Goal: Task Accomplishment & Management: Manage account settings

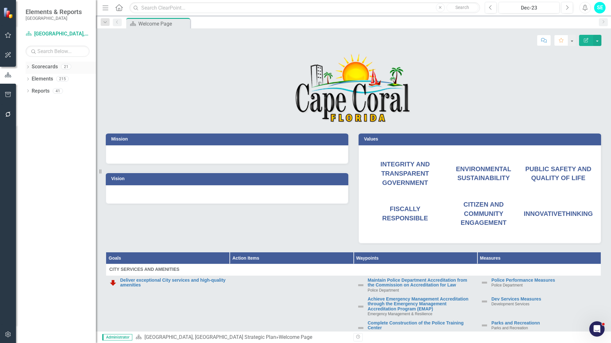
click at [27, 66] on icon "Dropdown" at bounding box center [28, 68] width 4 height 4
click at [53, 80] on link "[GEOGRAPHIC_DATA], [GEOGRAPHIC_DATA] Business Initiatives" at bounding box center [65, 78] width 61 height 7
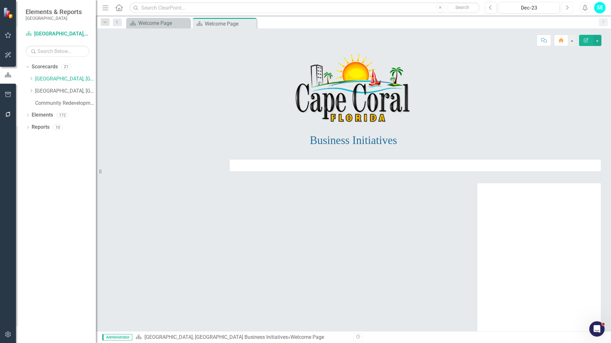
click at [569, 10] on button "Next" at bounding box center [567, 7] width 12 height 11
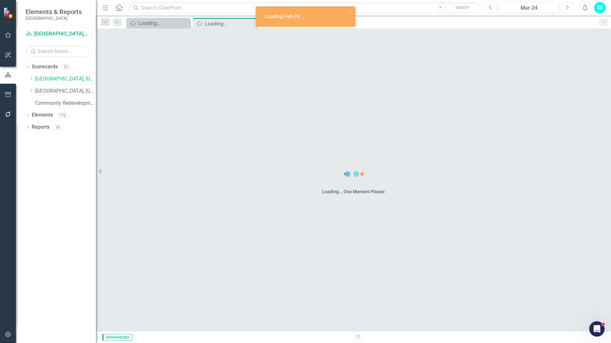
click at [569, 10] on button "Next" at bounding box center [567, 7] width 12 height 11
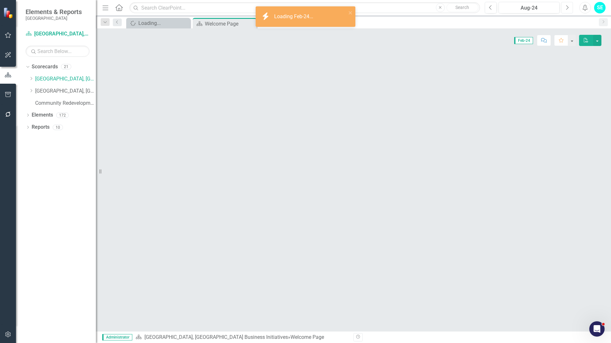
click at [569, 10] on button "Next" at bounding box center [567, 7] width 12 height 11
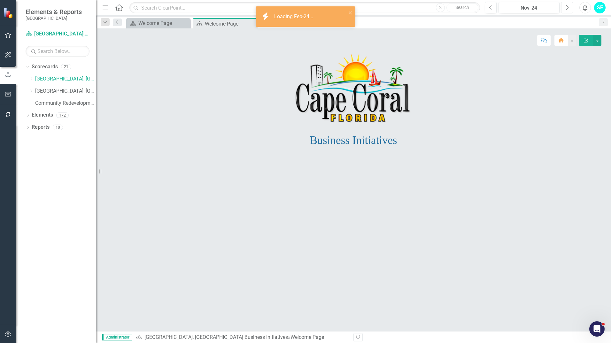
click at [569, 10] on button "Next" at bounding box center [567, 7] width 12 height 11
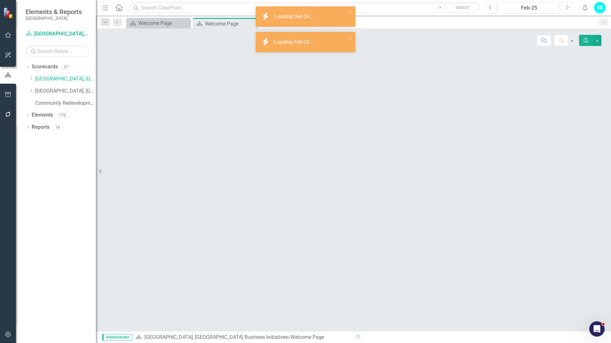
click at [569, 10] on button "Next" at bounding box center [567, 7] width 12 height 11
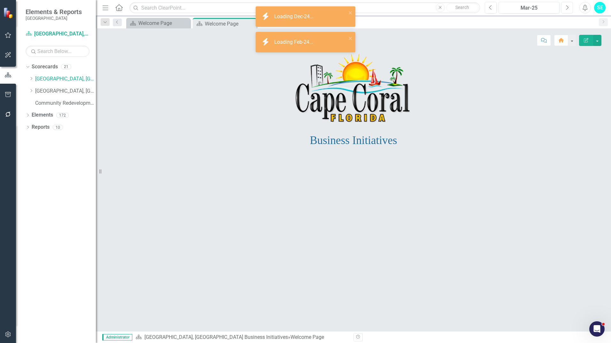
click at [569, 10] on button "Next" at bounding box center [567, 7] width 12 height 11
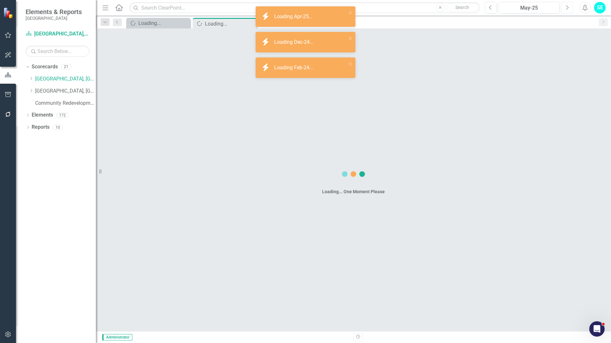
click at [569, 10] on button "Next" at bounding box center [567, 7] width 12 height 11
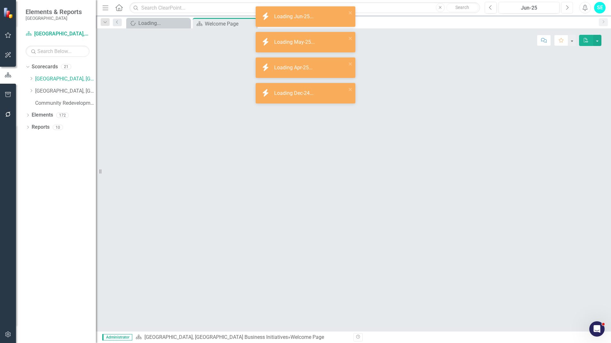
click at [569, 10] on button "Next" at bounding box center [567, 7] width 12 height 11
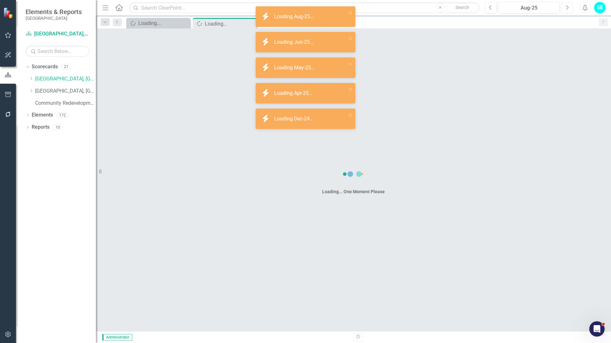
click at [569, 10] on button "Next" at bounding box center [567, 7] width 12 height 11
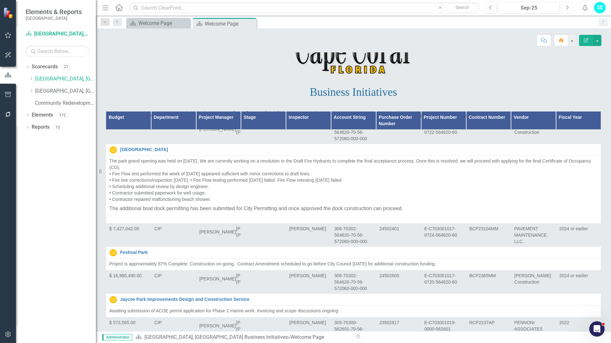
scroll to position [844, 0]
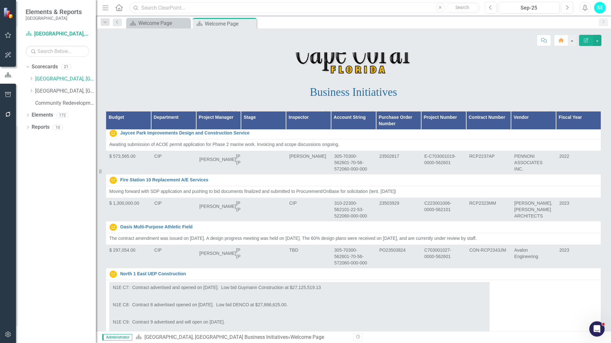
click at [176, 6] on input "text" at bounding box center [304, 7] width 350 height 11
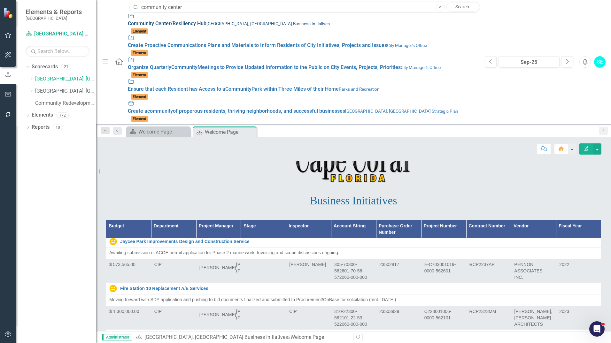
type input "community center"
click at [171, 19] on div "[GEOGRAPHIC_DATA] /Resiliency Hub [GEOGRAPHIC_DATA], [GEOGRAPHIC_DATA] Business…" at bounding box center [303, 20] width 350 height 15
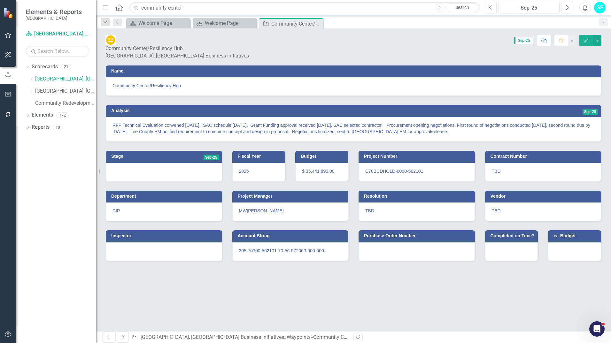
click at [584, 40] on icon "Edit" at bounding box center [586, 40] width 6 height 4
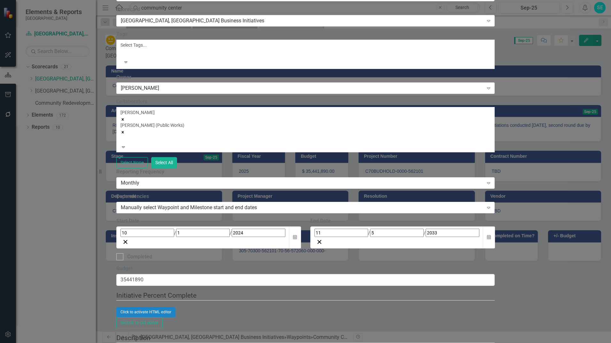
click at [355, 139] on div "[PERSON_NAME] [PERSON_NAME] (Public Works)" at bounding box center [305, 126] width 370 height 34
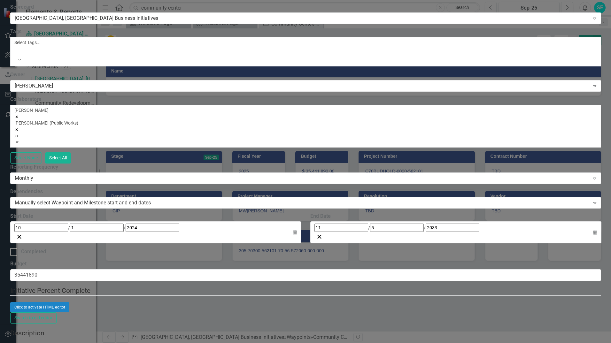
type input "[PERSON_NAME]"
click at [350, 343] on div "[PERSON_NAME] (Public Works)" at bounding box center [305, 346] width 611 height 7
